Goal: Transaction & Acquisition: Subscribe to service/newsletter

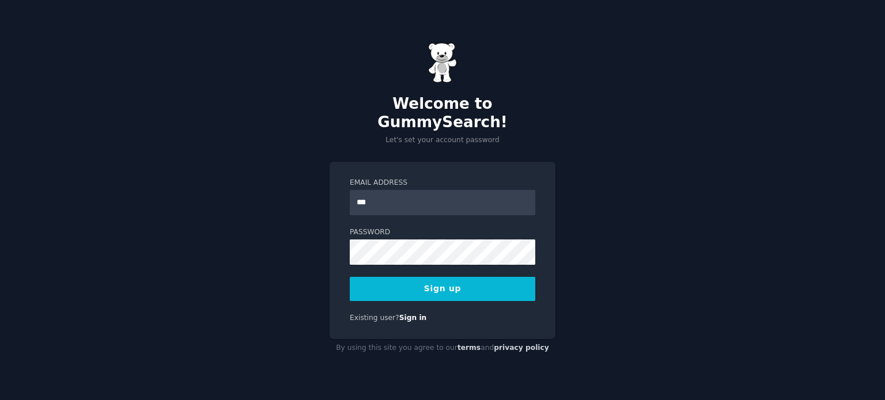
type input "**********"
click at [350, 277] on button "Sign up" at bounding box center [442, 289] width 185 height 24
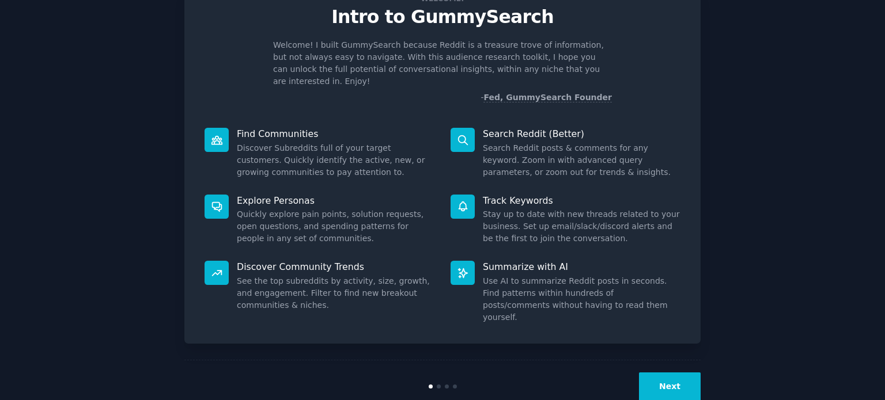
scroll to position [50, 0]
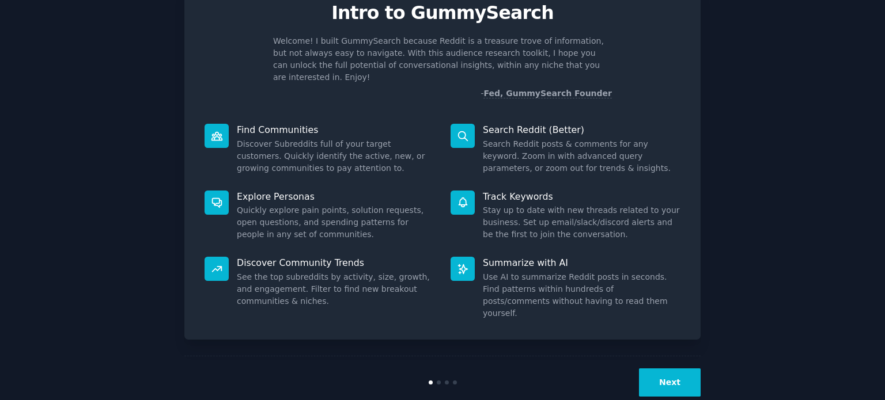
click at [661, 369] on button "Next" at bounding box center [670, 383] width 62 height 28
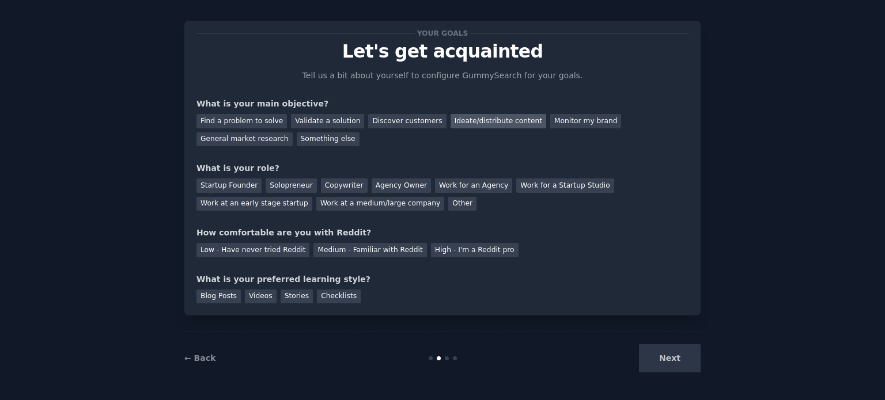
click at [454, 122] on div "Ideate/distribute content" at bounding box center [498, 121] width 96 height 14
click at [228, 180] on div "Startup Founder" at bounding box center [228, 186] width 65 height 14
click at [291, 187] on div "Solopreneur" at bounding box center [290, 186] width 51 height 14
click at [230, 188] on div "Startup Founder" at bounding box center [228, 186] width 65 height 14
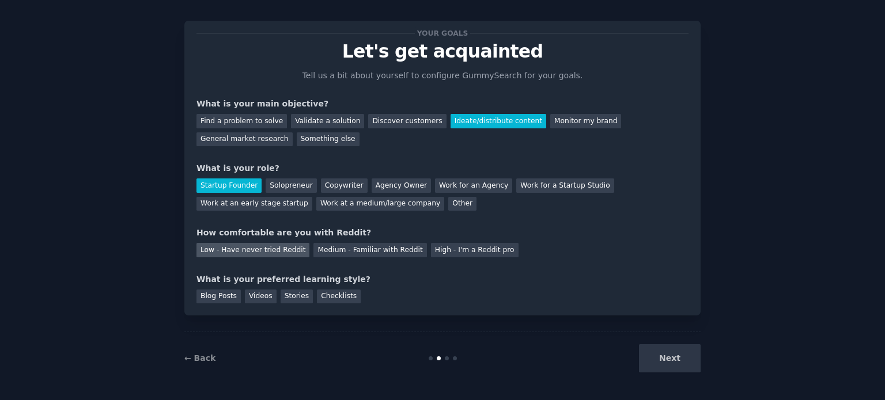
click at [281, 251] on div "Low - Have never tried Reddit" at bounding box center [252, 250] width 113 height 14
click at [253, 297] on div "Videos" at bounding box center [261, 297] width 32 height 14
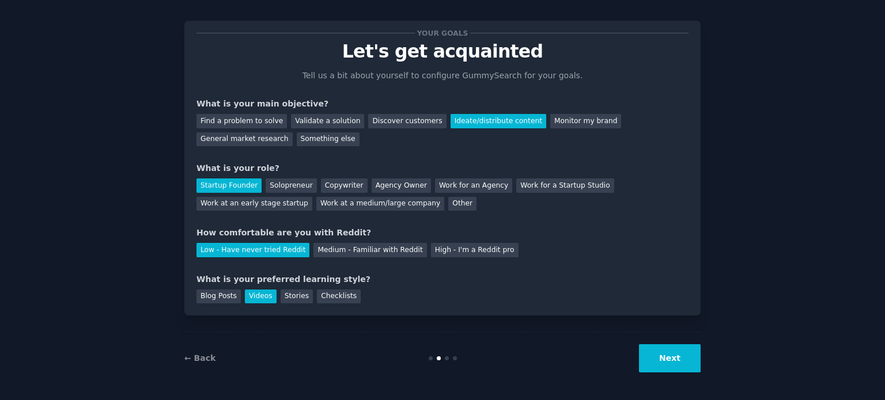
click at [668, 363] on button "Next" at bounding box center [670, 358] width 62 height 28
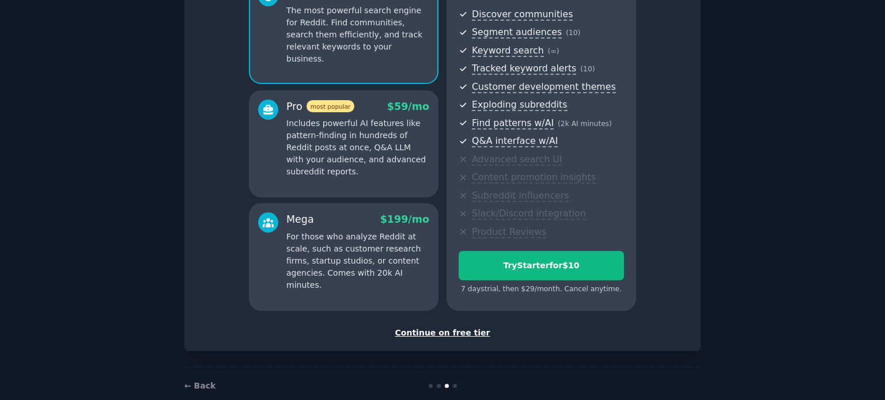
scroll to position [145, 0]
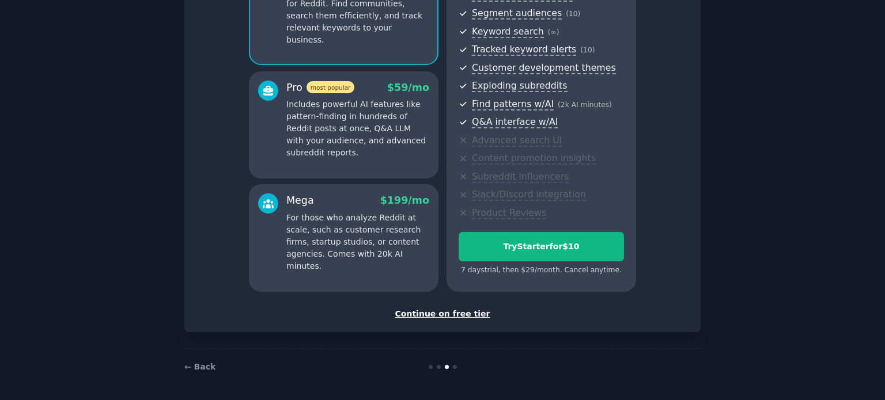
click at [447, 314] on div "Continue on free tier" at bounding box center [442, 314] width 492 height 12
